Goal: Task Accomplishment & Management: Manage account settings

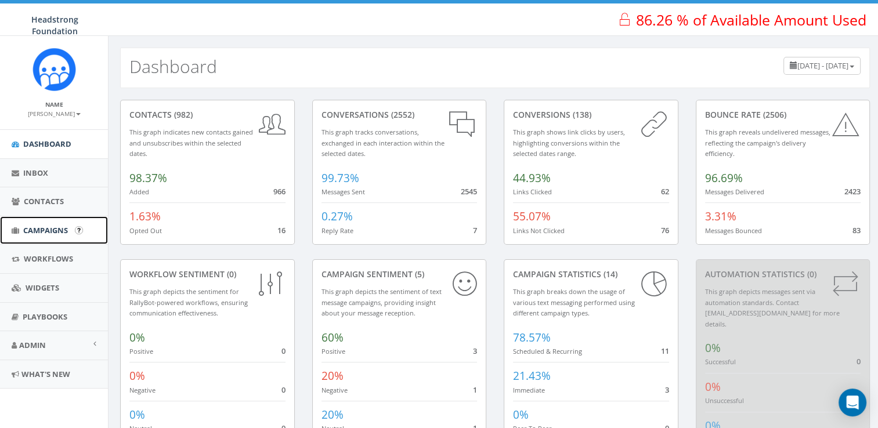
click at [44, 237] on link "Campaigns" at bounding box center [54, 231] width 108 height 28
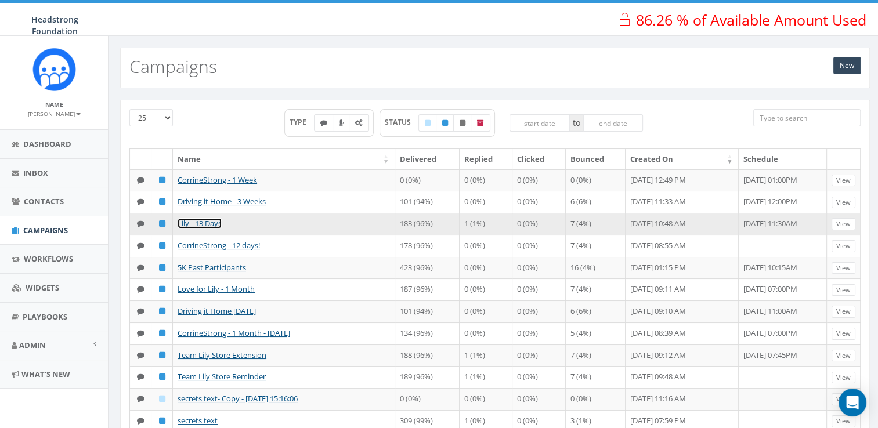
click at [202, 229] on link "Lily - 13 Days" at bounding box center [200, 223] width 44 height 10
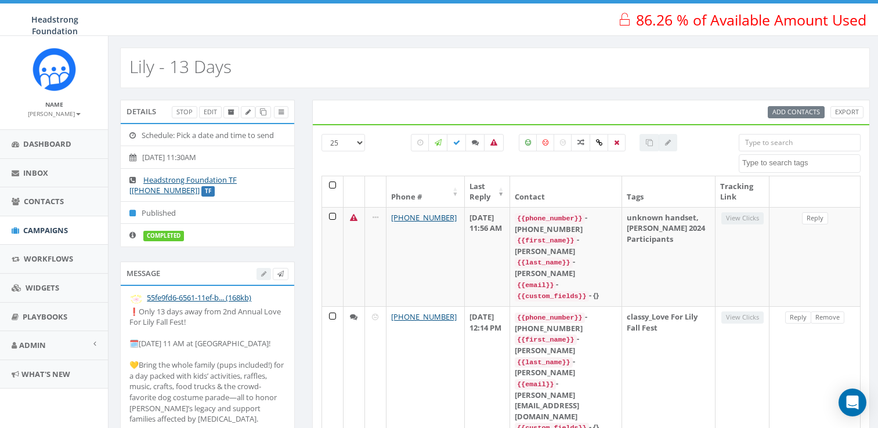
select select
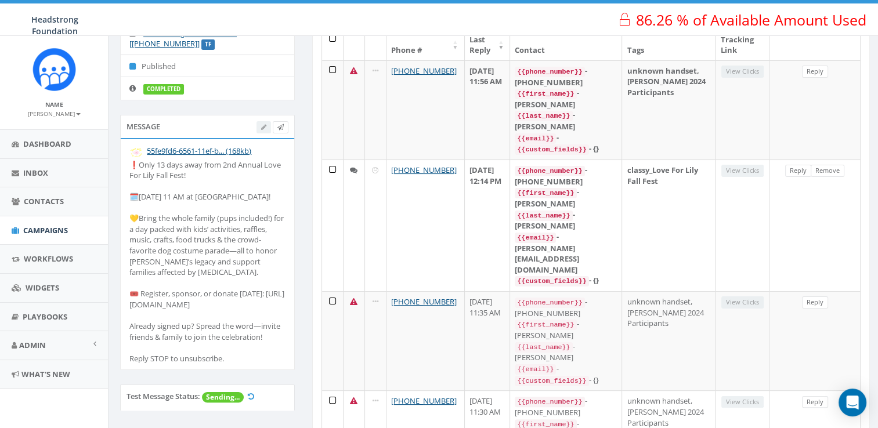
scroll to position [144, 0]
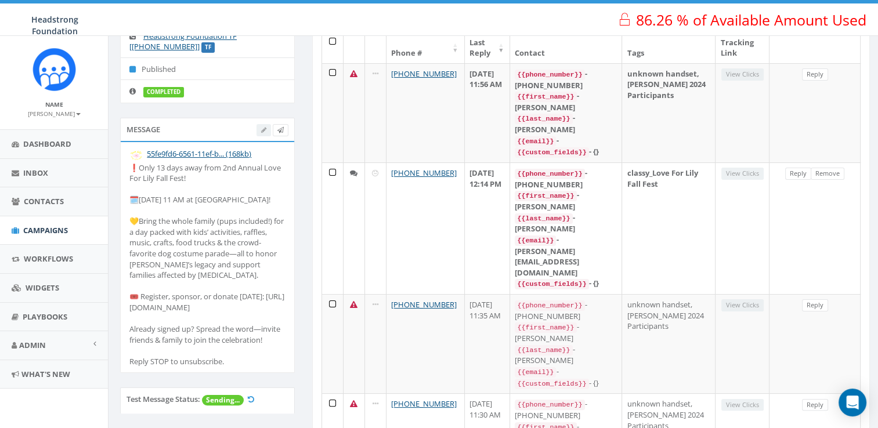
drag, startPoint x: 240, startPoint y: 370, endPoint x: 170, endPoint y: 338, distance: 77.4
click at [170, 338] on div "❗Only 13 days away from 2nd Annual Love For Lily Fall Fest! 🗓️Sunday, Oct. 5th …" at bounding box center [207, 265] width 156 height 205
drag, startPoint x: 170, startPoint y: 338, endPoint x: 222, endPoint y: 352, distance: 53.7
click at [222, 352] on div "❗Only 13 days away from 2nd Annual Love For Lily Fall Fest! 🗓️Sunday, Oct. 5th …" at bounding box center [207, 265] width 156 height 205
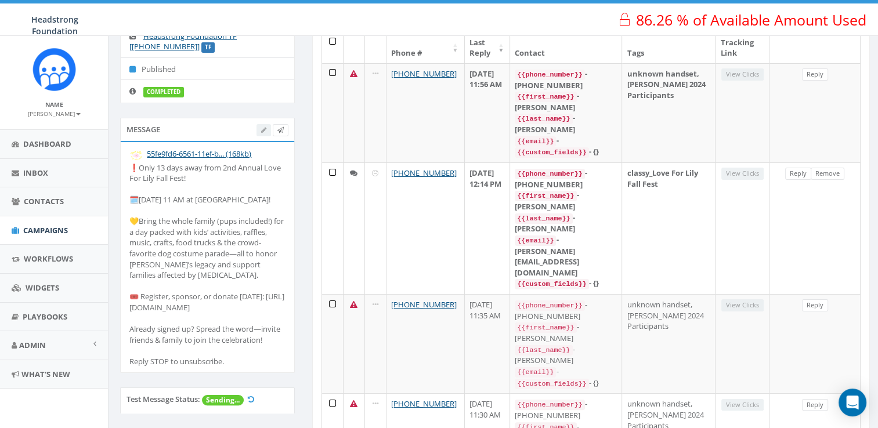
drag, startPoint x: 222, startPoint y: 352, endPoint x: 273, endPoint y: 351, distance: 51.7
click at [273, 351] on div "❗Only 13 days away from 2nd Annual Love For Lily Fall Fest! 🗓️Sunday, Oct. 5th …" at bounding box center [207, 265] width 156 height 205
click at [252, 338] on div "❗Only 13 days away from 2nd Annual Love For Lily Fall Fest! 🗓️Sunday, Oct. 5th …" at bounding box center [207, 265] width 156 height 205
click at [272, 344] on div "❗Only 13 days away from 2nd Annual Love For Lily Fall Fest! 🗓️Sunday, Oct. 5th …" at bounding box center [207, 265] width 156 height 205
drag, startPoint x: 267, startPoint y: 350, endPoint x: 127, endPoint y: 170, distance: 228.0
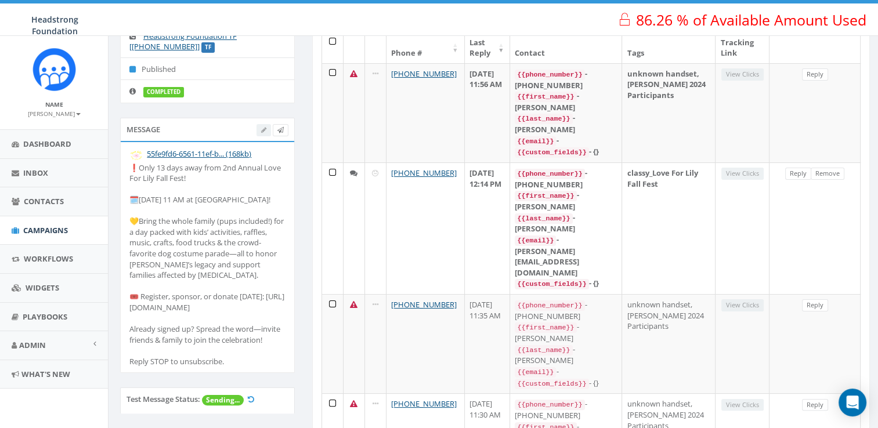
click at [127, 170] on li "55fe9fd6-6561-11ef-b... (168kb) ❗Only 13 days away from 2nd Annual Love For Lil…" at bounding box center [208, 257] width 174 height 231
copy div "❗Only 13 days away from 2nd Annual Love For Lily Fall Fest! 🗓️Sunday, Oct. 5th …"
click at [40, 146] on span "Dashboard" at bounding box center [47, 144] width 48 height 10
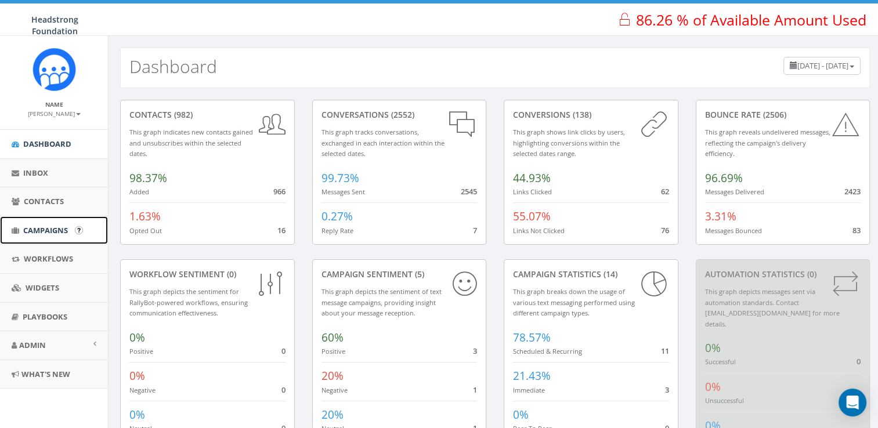
click at [49, 224] on link "Campaigns" at bounding box center [54, 231] width 108 height 28
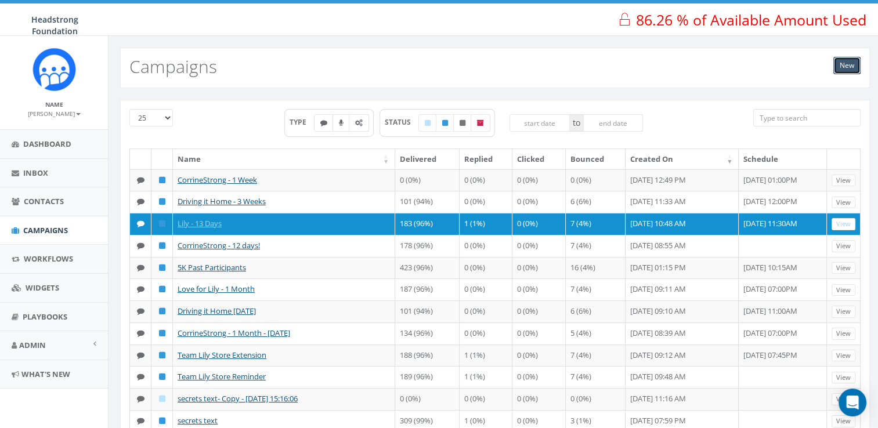
click at [835, 69] on link "New" at bounding box center [847, 65] width 27 height 17
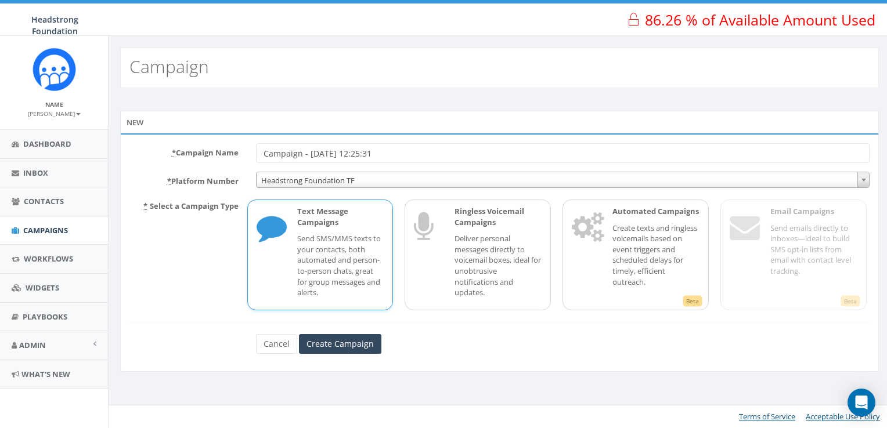
drag, startPoint x: 413, startPoint y: 159, endPoint x: 250, endPoint y: 159, distance: 163.2
click at [250, 159] on div "Campaign - [DATE] 12:25:31" at bounding box center [563, 153] width 632 height 20
type input "Lily 1 Week"
click at [355, 346] on input "Create Campaign" at bounding box center [340, 344] width 82 height 20
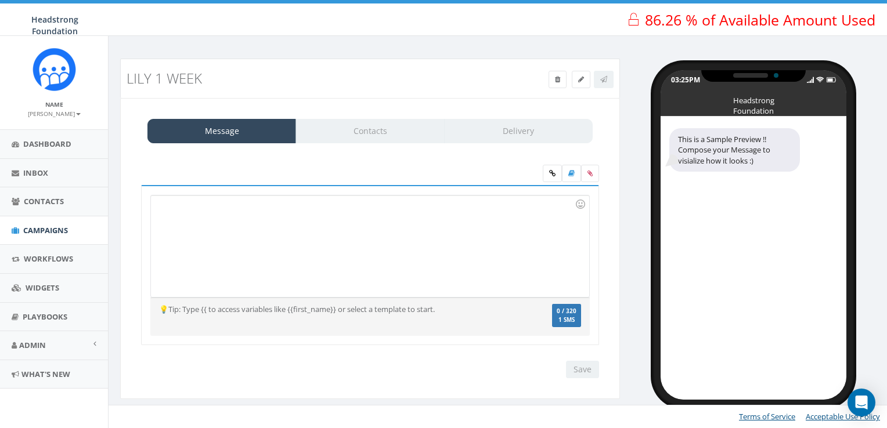
click at [293, 224] on div at bounding box center [370, 247] width 438 height 102
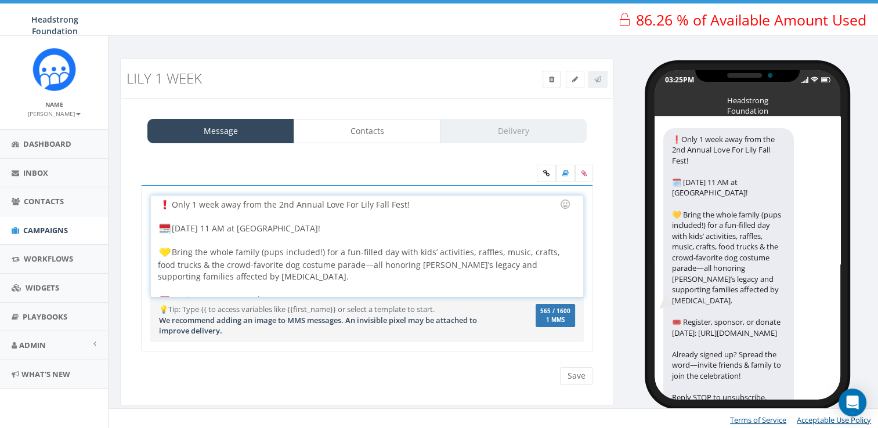
click at [258, 229] on div "Only 1 week away from the 2nd Annual Love For Lily Fall Fest! Sunday, Oct. 5th …" at bounding box center [367, 247] width 432 height 102
click at [273, 226] on div "Only 1 week away from the 2nd Annual Love For Lily Fall Fest! Sunday, Oct. 5th …" at bounding box center [367, 247] width 432 height 102
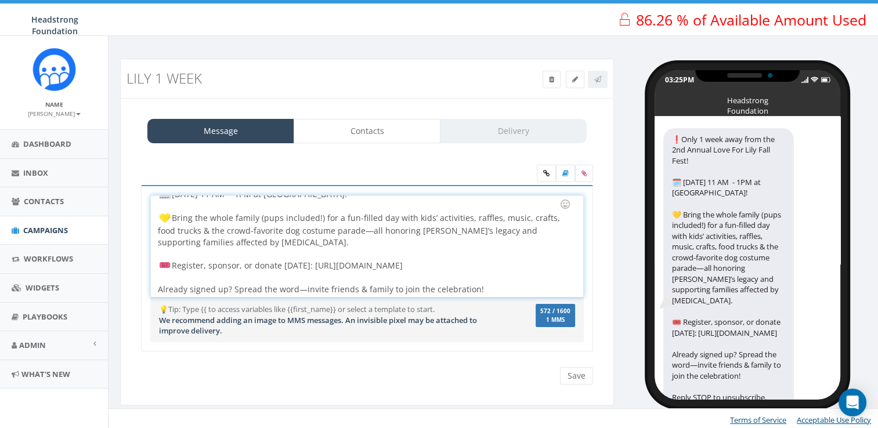
scroll to position [48, 0]
click at [574, 372] on input "Save" at bounding box center [576, 376] width 33 height 17
click at [585, 175] on icon at bounding box center [584, 173] width 5 height 7
click at [0, 0] on input "file" at bounding box center [0, 0] width 0 height 0
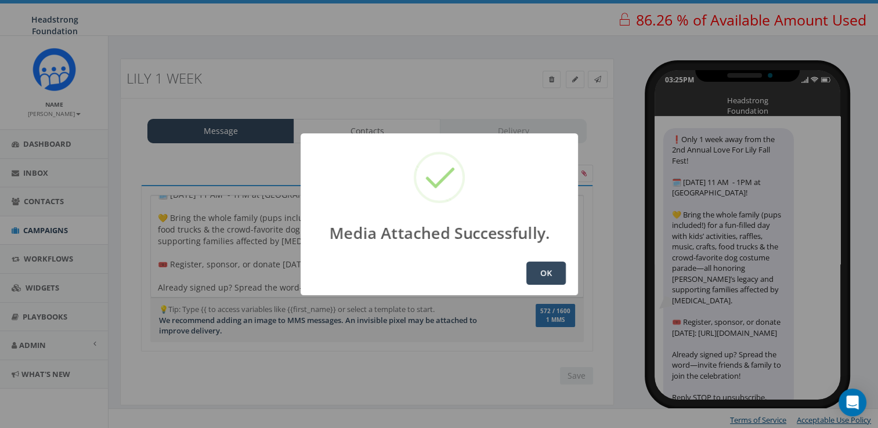
click at [549, 276] on button "OK" at bounding box center [546, 273] width 39 height 23
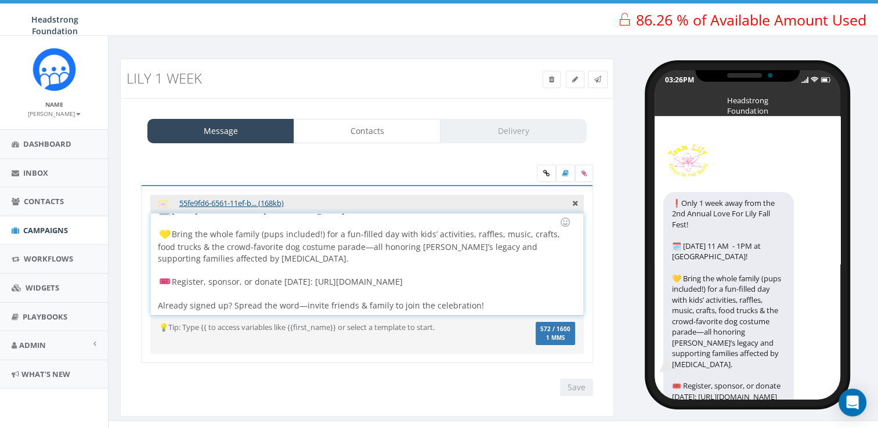
scroll to position [48, 0]
click at [606, 82] on link at bounding box center [598, 79] width 20 height 17
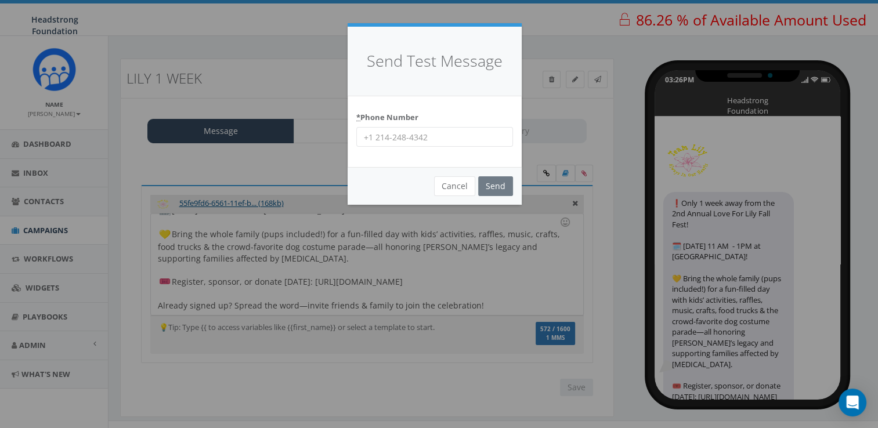
click at [458, 131] on input "* Phone Number" at bounding box center [434, 137] width 157 height 20
type input "6098022576"
click at [502, 182] on input "Send" at bounding box center [495, 187] width 35 height 20
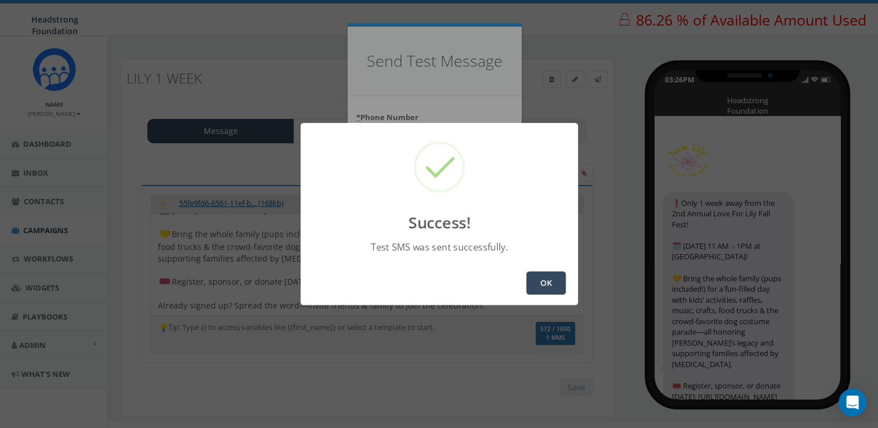
click at [541, 282] on button "OK" at bounding box center [546, 283] width 39 height 23
